Goal: Information Seeking & Learning: Learn about a topic

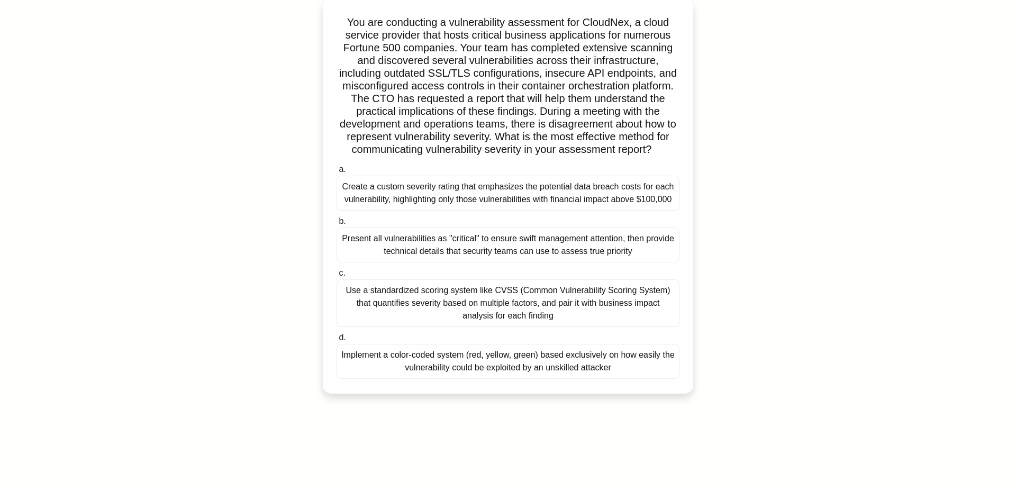
scroll to position [80, 0]
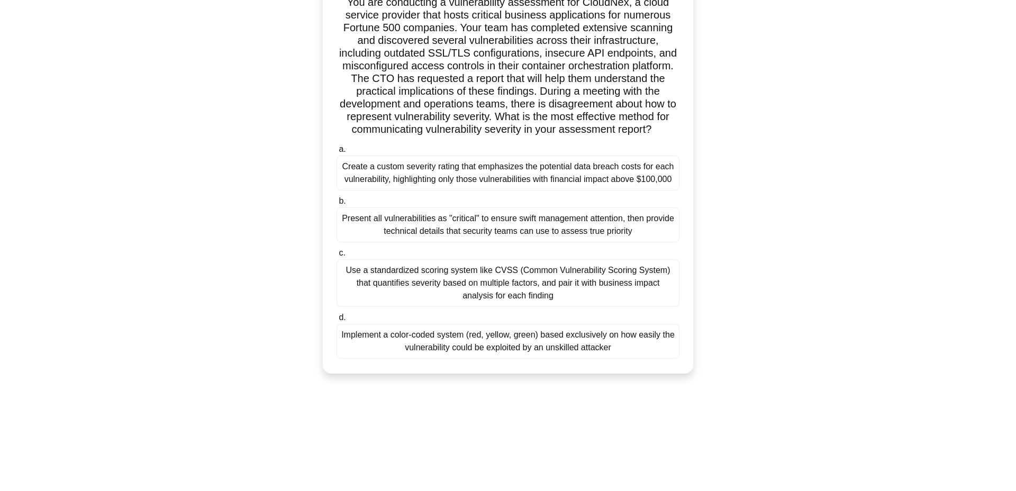
click at [460, 307] on div "Use a standardized scoring system like CVSS (Common Vulnerability Scoring Syste…" at bounding box center [508, 283] width 343 height 48
click at [337, 257] on input "c. Use a standardized scoring system like CVSS (Common Vulnerability Scoring Sy…" at bounding box center [337, 253] width 0 height 7
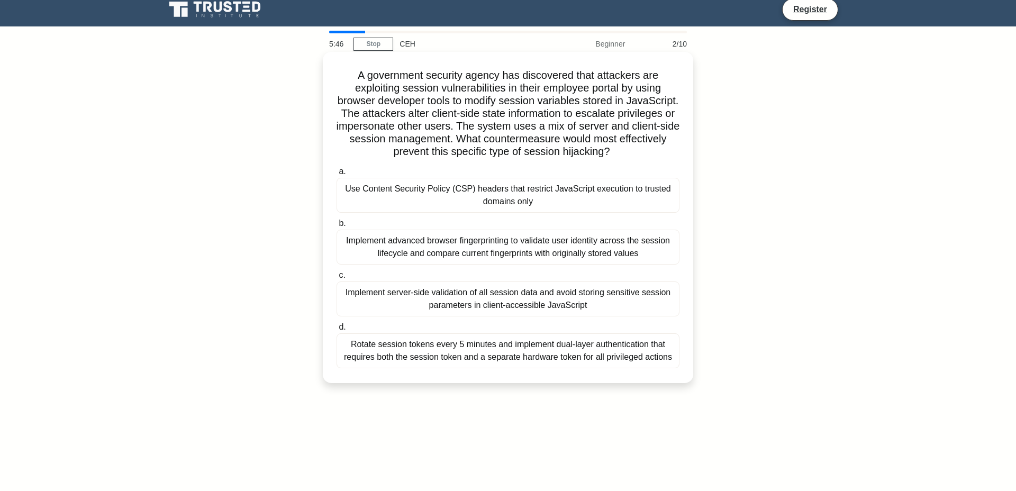
scroll to position [0, 0]
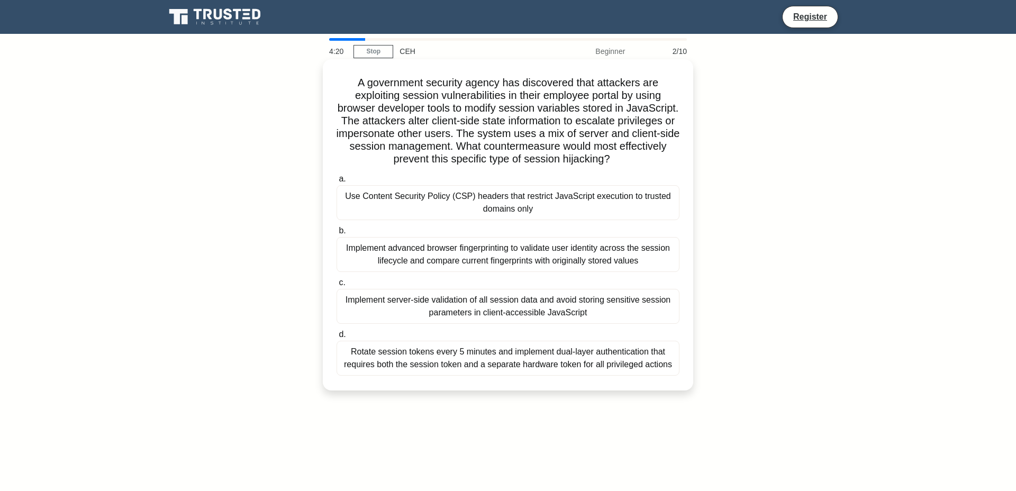
click at [566, 376] on div "Rotate session tokens every 5 minutes and implement dual-layer authentication t…" at bounding box center [508, 358] width 343 height 35
click at [337, 338] on input "d. Rotate session tokens every 5 minutes and implement dual-layer authenticatio…" at bounding box center [337, 334] width 0 height 7
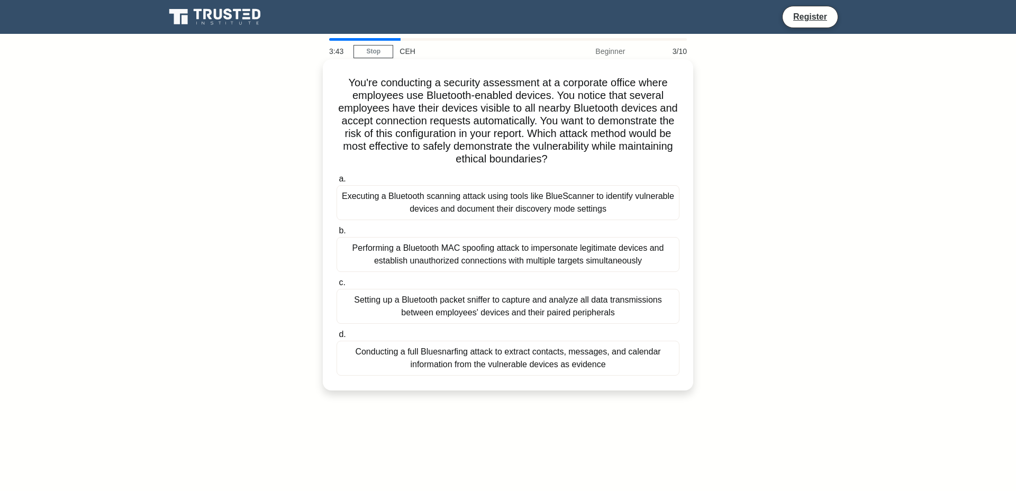
scroll to position [60, 0]
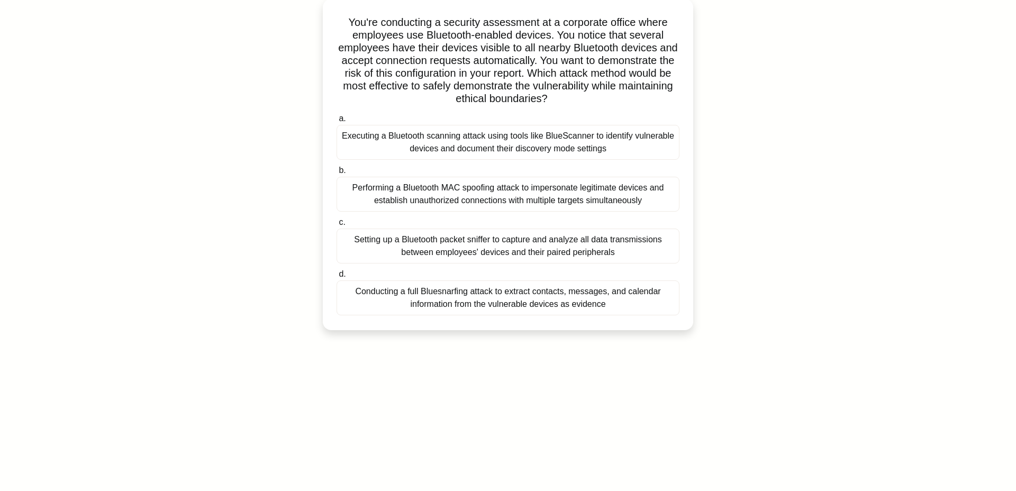
click at [553, 212] on div "Performing a Bluetooth MAC spoofing attack to impersonate legitimate devices an…" at bounding box center [508, 194] width 343 height 35
click at [337, 174] on input "b. Performing a Bluetooth MAC spoofing attack to impersonate legitimate devices…" at bounding box center [337, 170] width 0 height 7
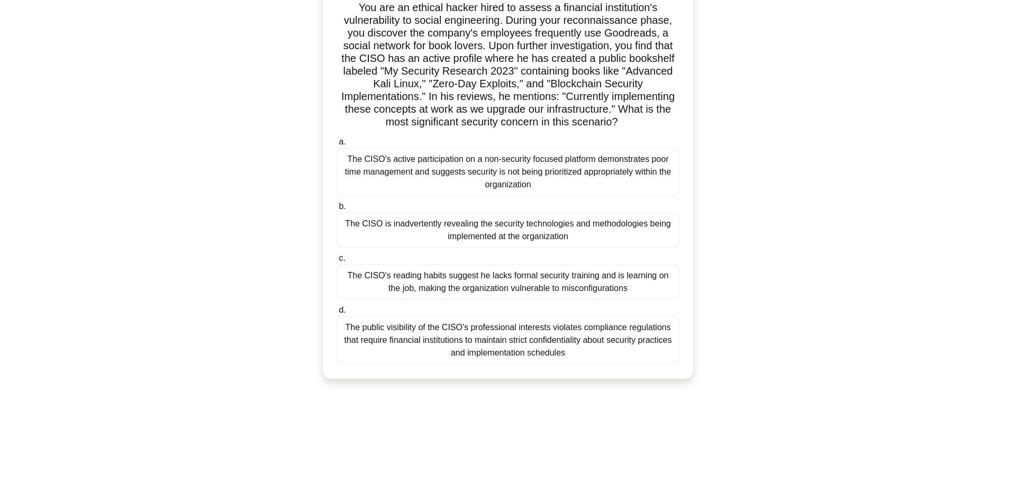
scroll to position [80, 0]
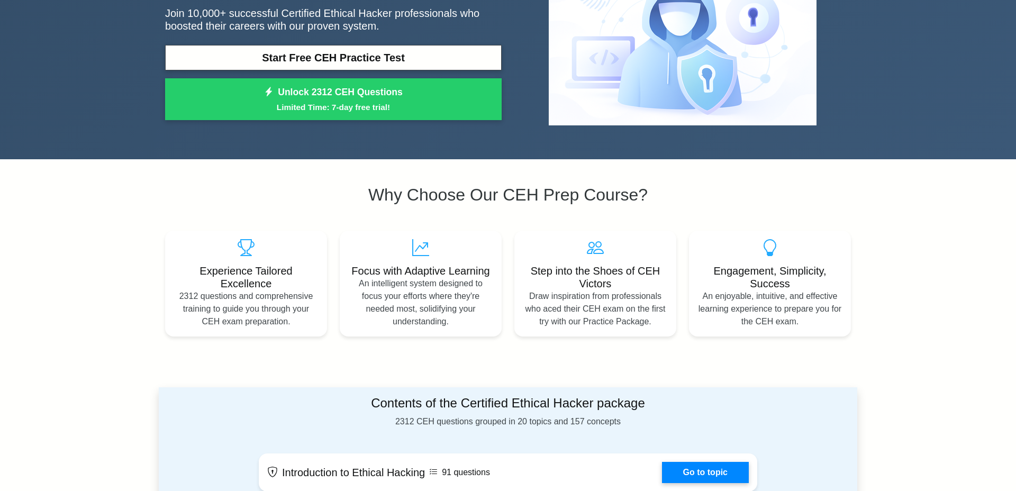
scroll to position [121, 0]
